Goal: Information Seeking & Learning: Learn about a topic

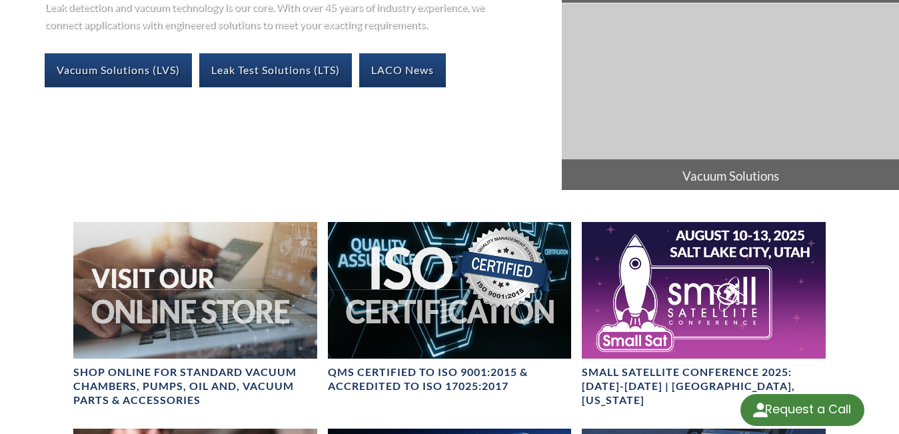
scroll to position [862, 0]
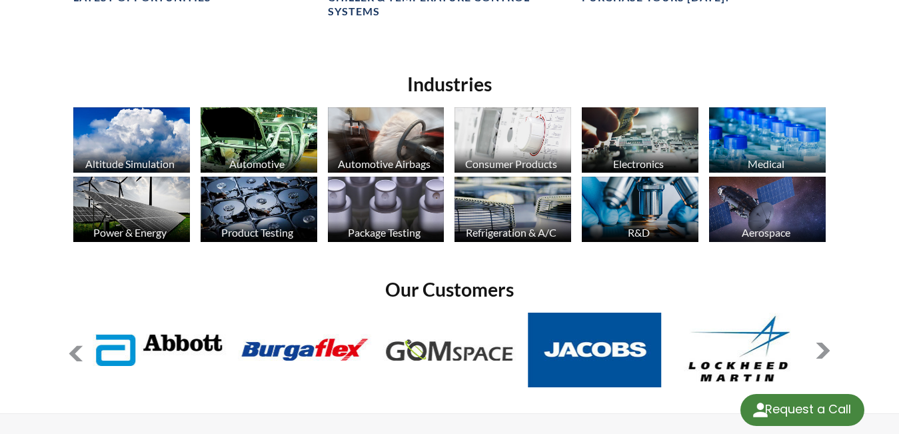
select select "Language Translate Widget"
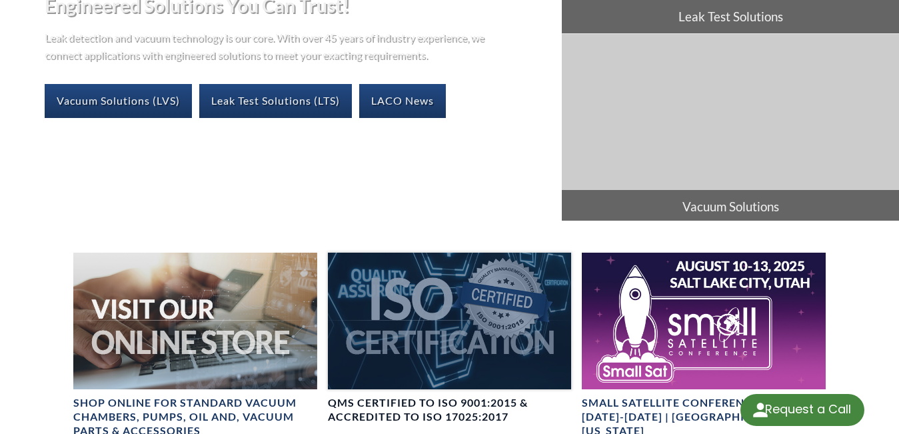
scroll to position [125, 0]
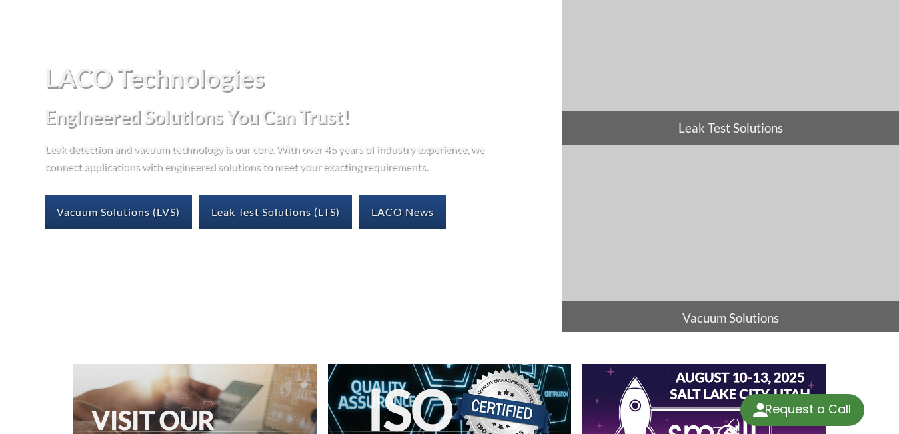
click at [363, 85] on div "LACO Technologies Engineered Solutions You Can Trust! Leak detection and vacuum…" at bounding box center [281, 145] width 562 height 189
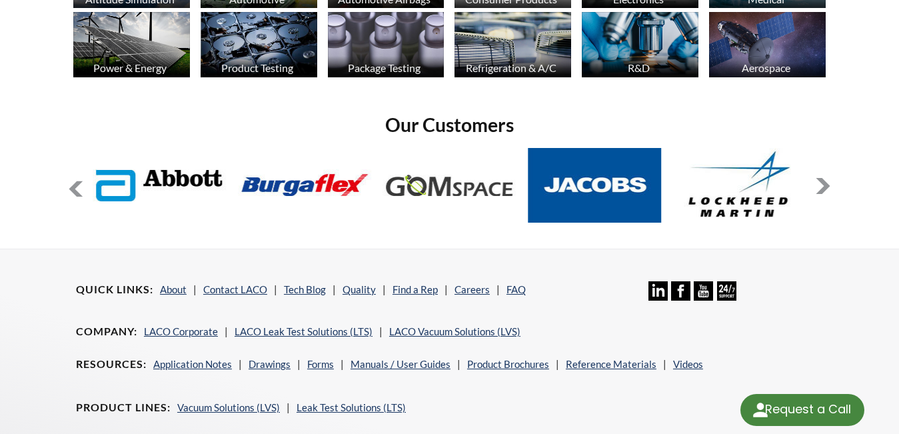
scroll to position [1125, 0]
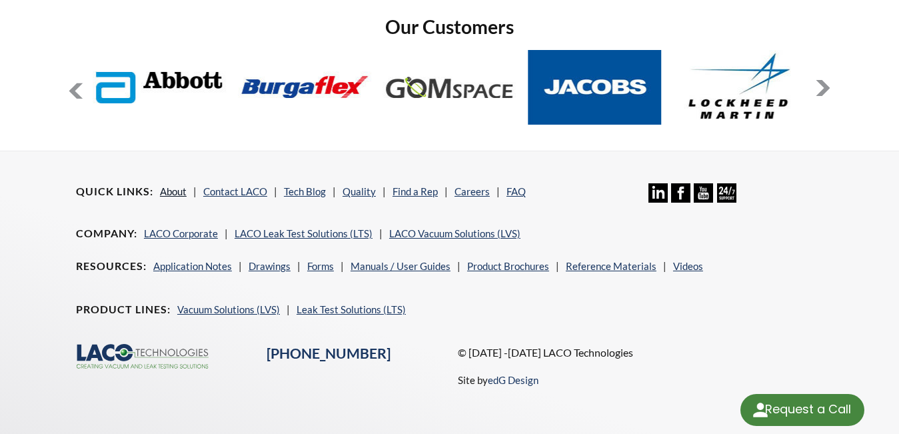
click at [177, 185] on link "About" at bounding box center [173, 191] width 27 height 12
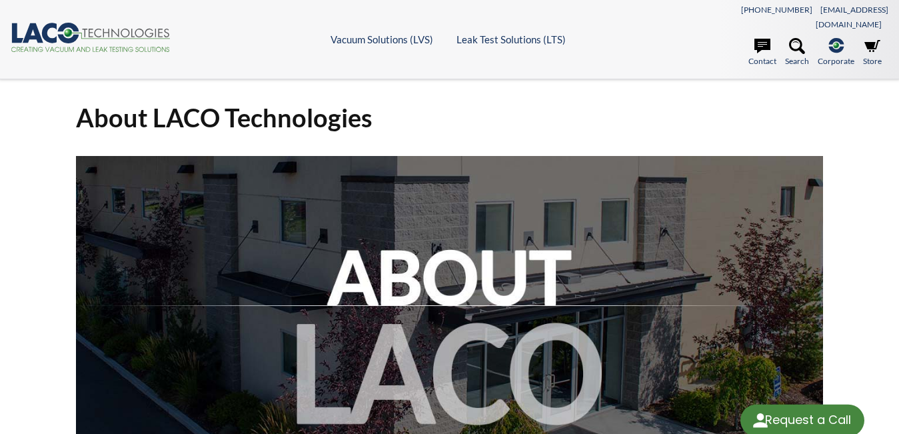
click at [437, 156] on p at bounding box center [449, 307] width 747 height 303
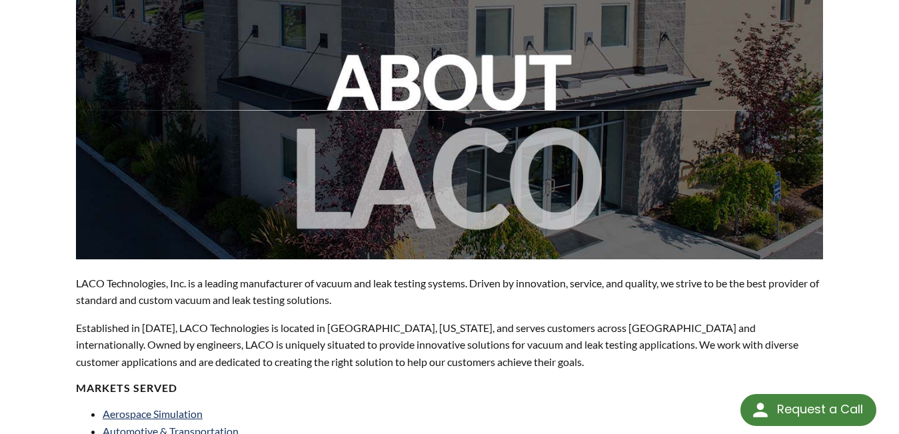
scroll to position [333, 0]
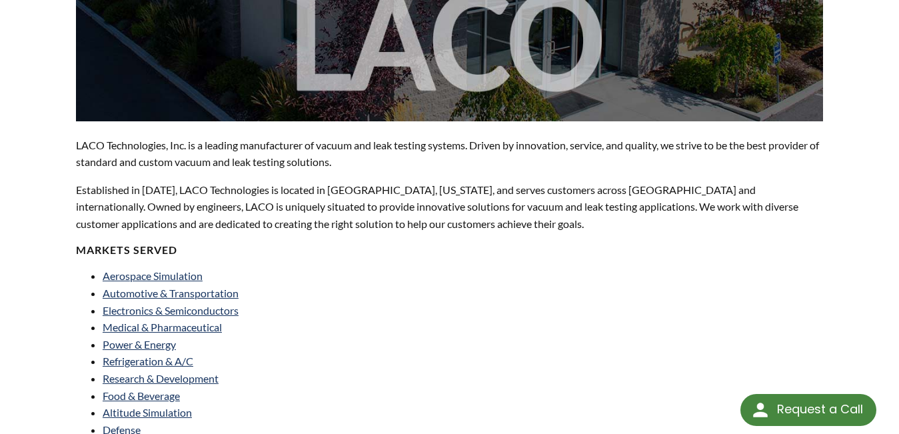
click at [278, 151] on p "LACO Technologies, Inc. is a leading manufacturer of vacuum and leak testing sy…" at bounding box center [449, 154] width 747 height 34
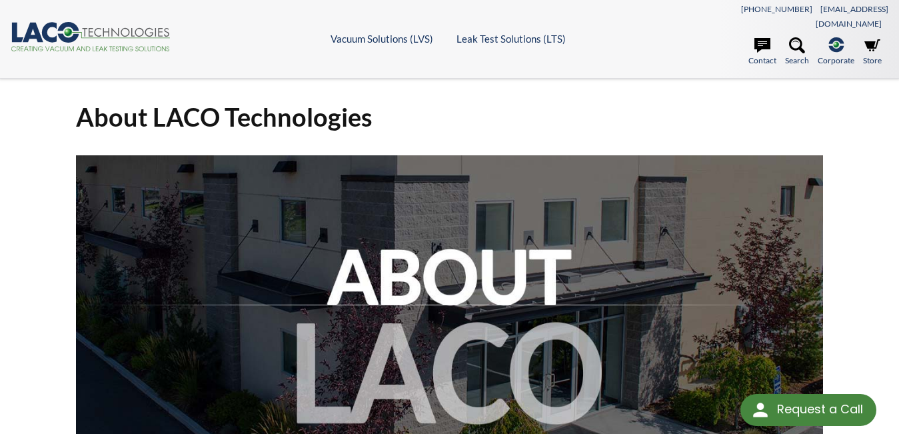
scroll to position [0, 0]
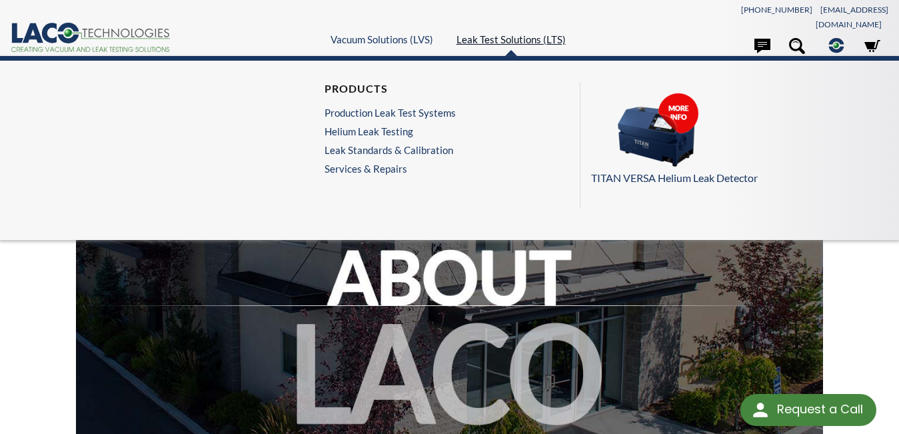
click at [467, 33] on link "Leak Test Solutions (LTS)" at bounding box center [511, 39] width 109 height 12
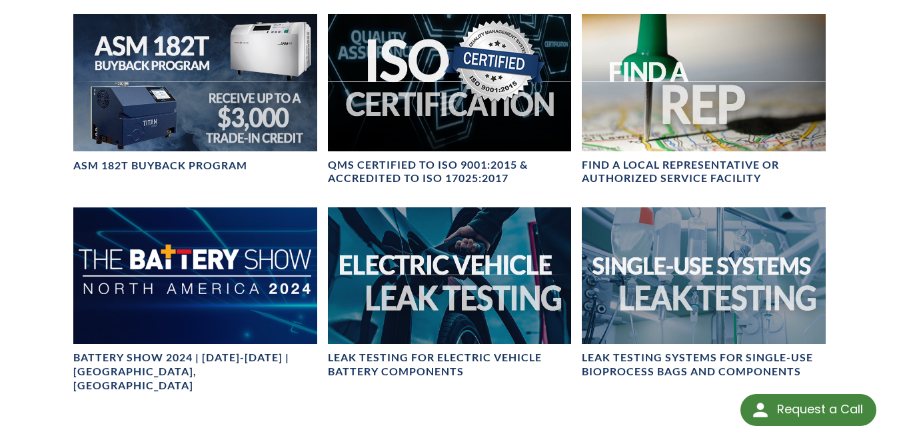
scroll to position [654, 0]
